Goal: Task Accomplishment & Management: Use online tool/utility

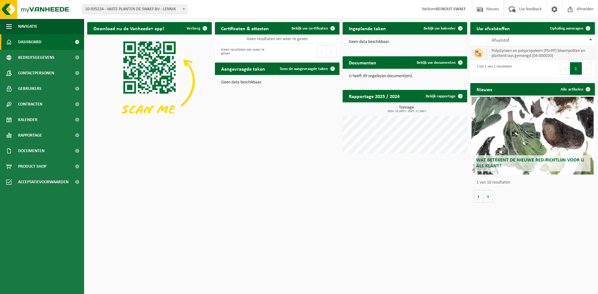
click at [534, 52] on td "polystyreen en polypropyleen (PS+PP) bloempotten en plantentrays gemengd (04-00…" at bounding box center [541, 53] width 108 height 14
click at [582, 48] on td "polystyreen en polypropyleen (PS+PP) bloempotten en plantentrays gemengd (04-00…" at bounding box center [541, 53] width 108 height 14
click at [577, 53] on td "polystyreen en polypropyleen (PS+PP) bloempotten en plantentrays gemengd (04-00…" at bounding box center [541, 53] width 108 height 14
click at [583, 26] on span at bounding box center [588, 28] width 12 height 12
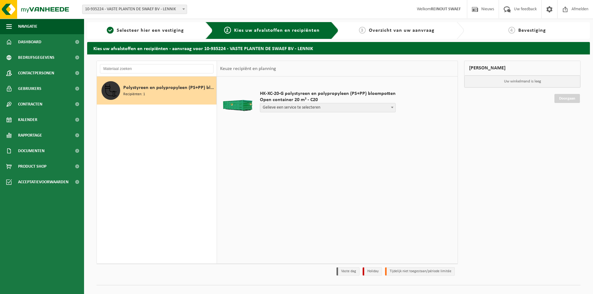
click at [309, 108] on span "Gelieve een service te selecteren" at bounding box center [327, 107] width 135 height 9
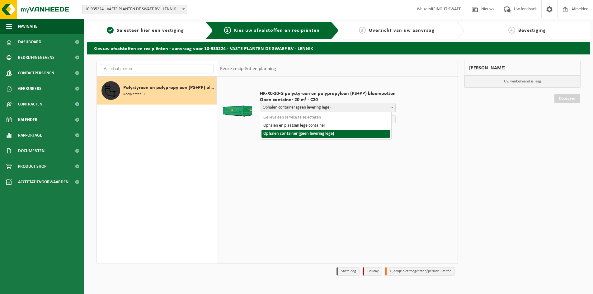
click at [353, 110] on span "Ophalen container (geen levering lege)" at bounding box center [327, 107] width 135 height 9
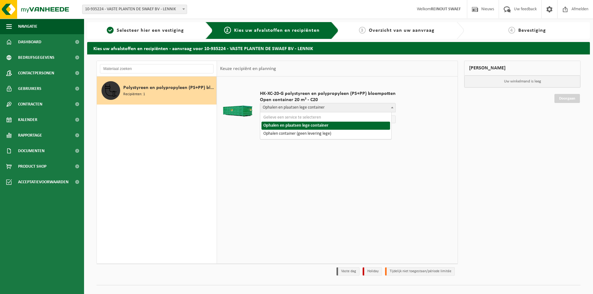
click at [339, 109] on span "Ophalen en plaatsen lege container" at bounding box center [327, 107] width 135 height 9
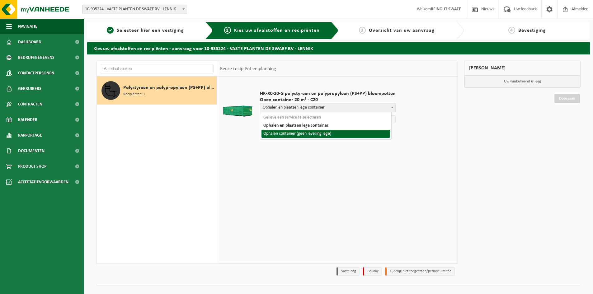
select select "P2PL-VEL-075157_HK-XC-20-GN-00_04-000020_72"
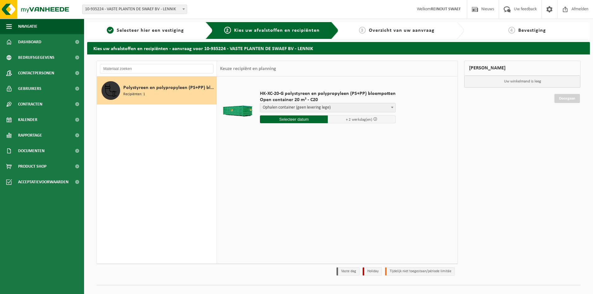
click at [302, 122] on input "text" at bounding box center [294, 120] width 68 height 8
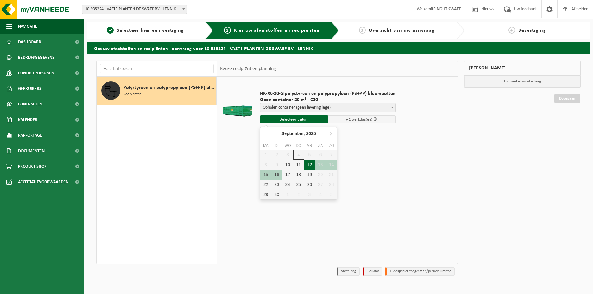
click at [313, 166] on div "12" at bounding box center [309, 165] width 11 height 10
type input "Van 2025-09-12"
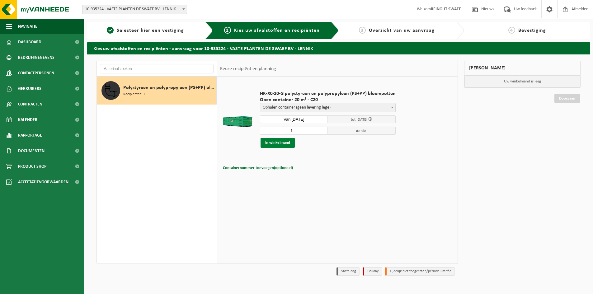
click at [271, 143] on button "In winkelmand" at bounding box center [278, 143] width 34 height 10
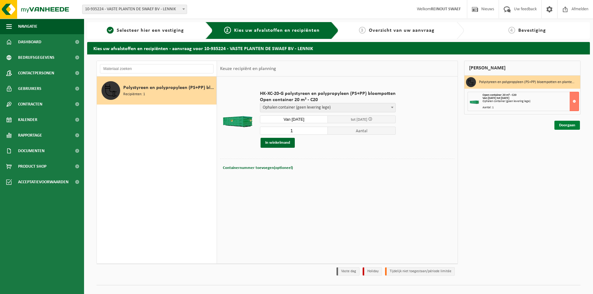
click at [570, 126] on link "Doorgaan" at bounding box center [568, 125] width 26 height 9
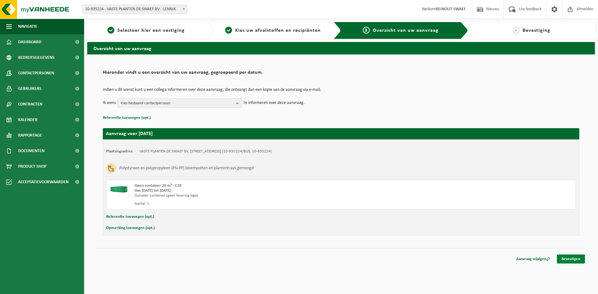
click at [577, 261] on link "Bevestigen" at bounding box center [571, 259] width 28 height 9
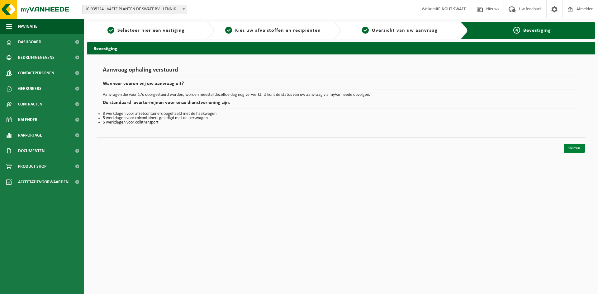
click at [583, 150] on link "Sluiten" at bounding box center [574, 148] width 21 height 9
